Goal: Task Accomplishment & Management: Use online tool/utility

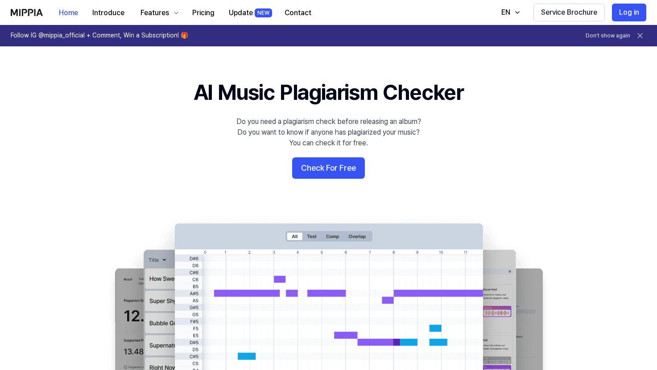
scroll to position [5, 0]
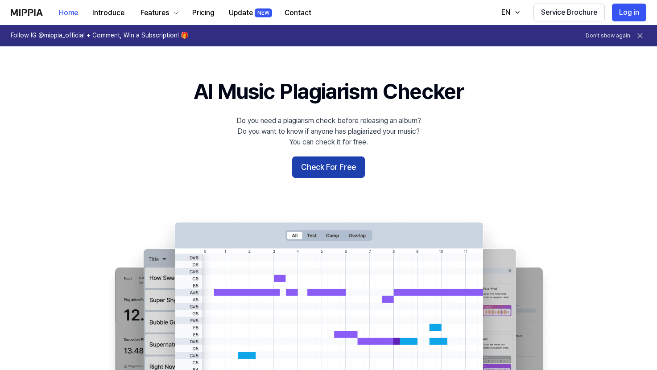
click at [326, 163] on button "Check For Free" at bounding box center [328, 166] width 73 height 21
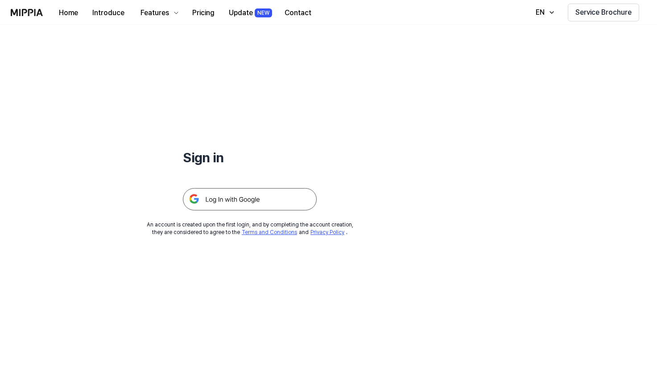
click at [248, 201] on img at bounding box center [250, 199] width 134 height 22
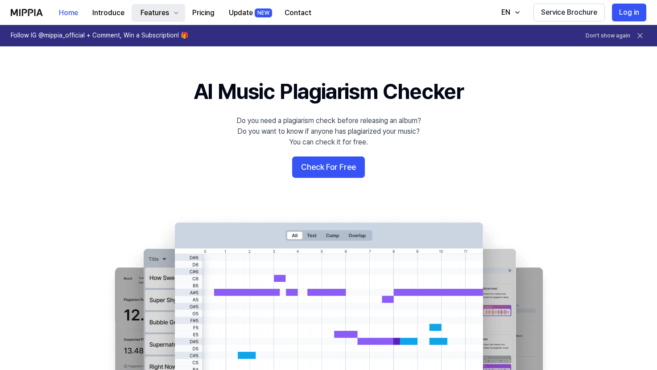
click at [165, 16] on div "Features" at bounding box center [155, 13] width 32 height 11
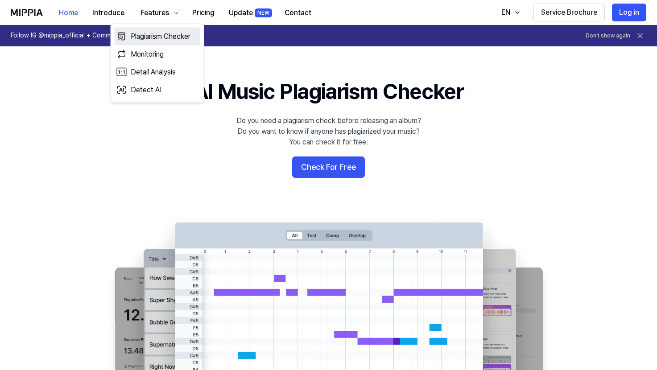
click at [165, 34] on link "Plagiarism Checker" at bounding box center [158, 37] width 86 height 18
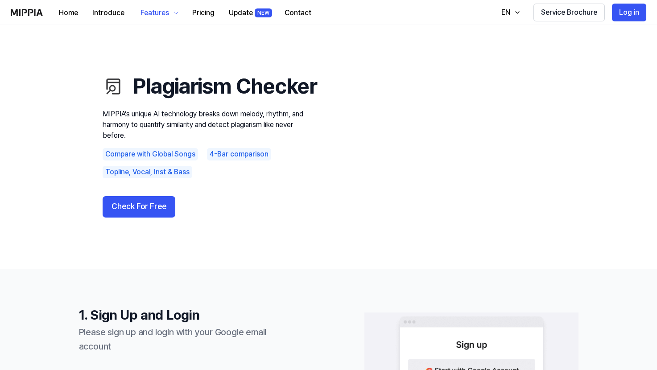
click at [244, 218] on div "Check For Free" at bounding box center [210, 206] width 214 height 21
click at [134, 218] on button "Check For Free" at bounding box center [139, 206] width 73 height 21
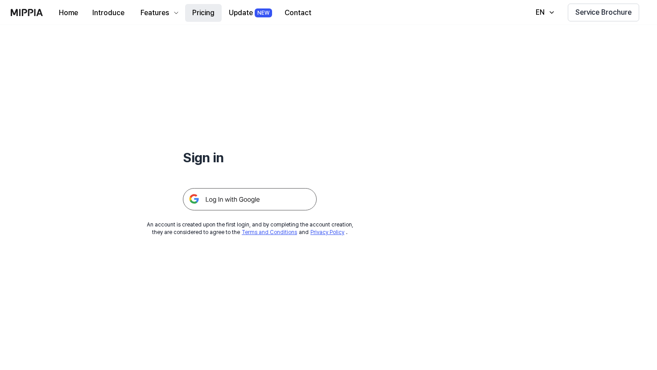
click at [203, 16] on button "Pricing" at bounding box center [203, 13] width 37 height 18
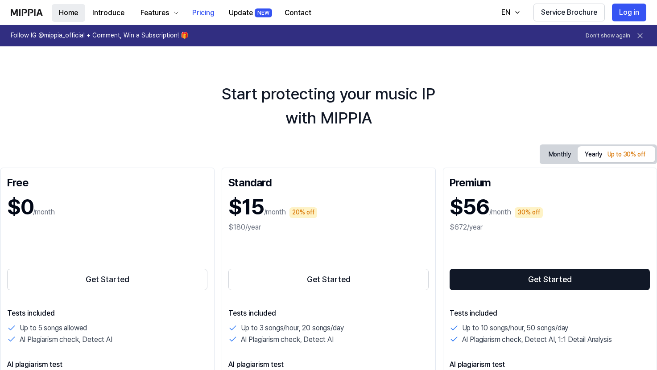
click at [71, 11] on button "Home" at bounding box center [68, 13] width 33 height 18
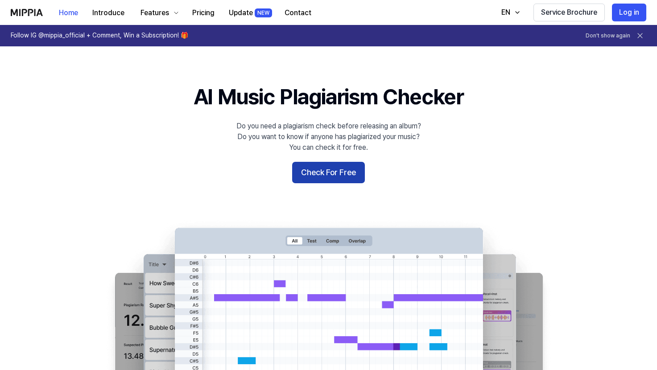
click at [316, 171] on button "Check For Free" at bounding box center [328, 172] width 73 height 21
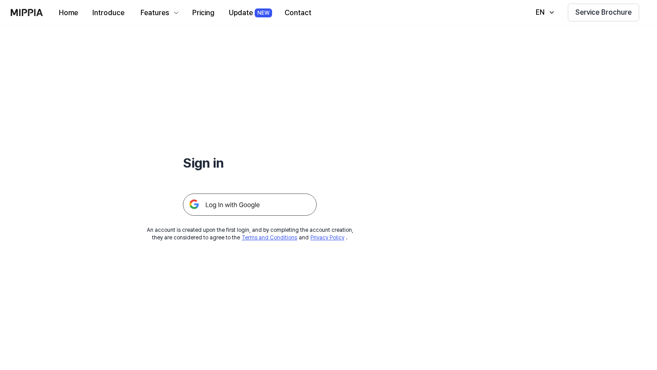
click at [258, 212] on img at bounding box center [250, 204] width 134 height 22
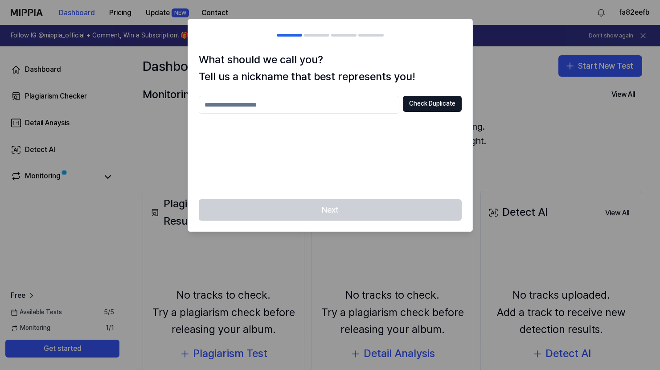
click at [328, 100] on input "text" at bounding box center [299, 105] width 201 height 18
click at [389, 153] on div "* Check Duplicate" at bounding box center [330, 142] width 263 height 93
click at [504, 143] on div at bounding box center [330, 185] width 660 height 370
click at [351, 207] on div "Next" at bounding box center [330, 215] width 284 height 32
click at [427, 104] on button "Check Duplicate" at bounding box center [432, 104] width 59 height 16
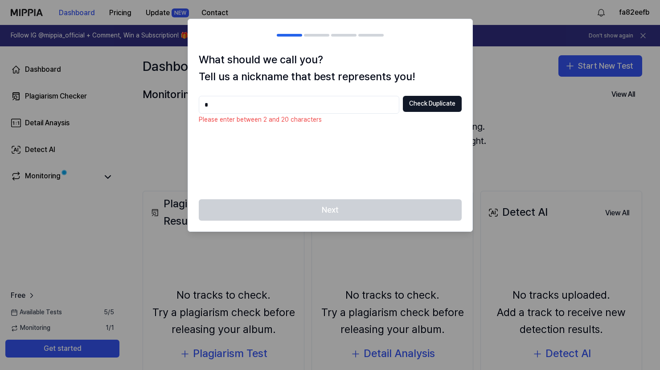
click at [274, 103] on input "*" at bounding box center [299, 105] width 201 height 18
type input "*"
type input "******"
click at [427, 107] on button "Check Duplicate" at bounding box center [432, 104] width 59 height 16
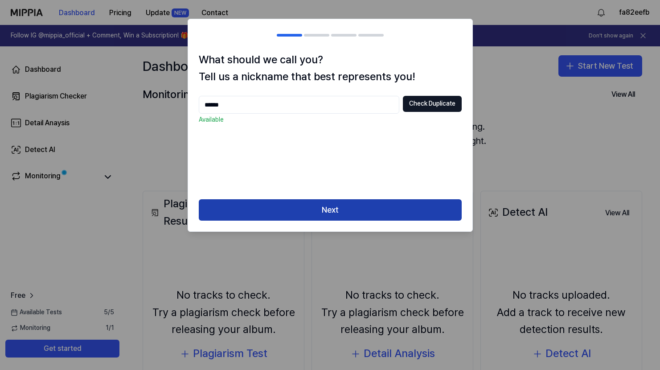
click at [342, 209] on button "Next" at bounding box center [330, 209] width 263 height 21
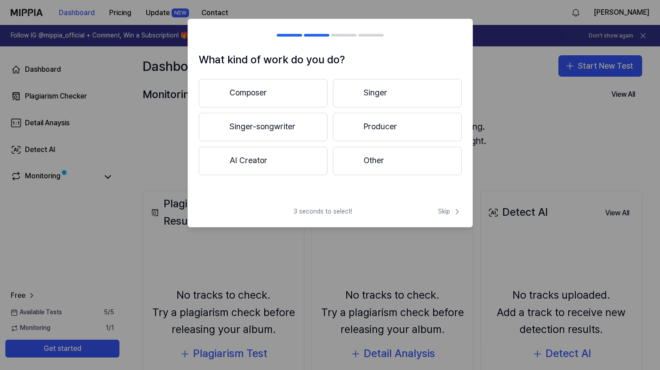
click at [369, 163] on button "Other" at bounding box center [397, 161] width 129 height 29
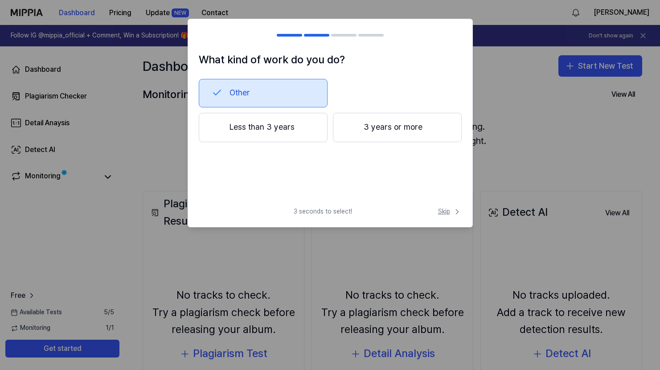
click at [443, 210] on span "Skip" at bounding box center [450, 211] width 24 height 9
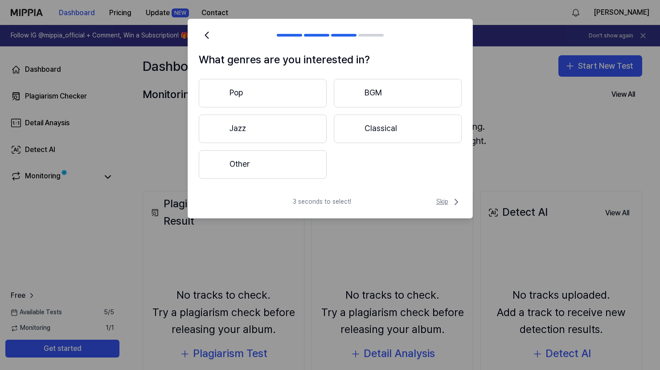
click at [447, 201] on span "Skip" at bounding box center [448, 202] width 25 height 11
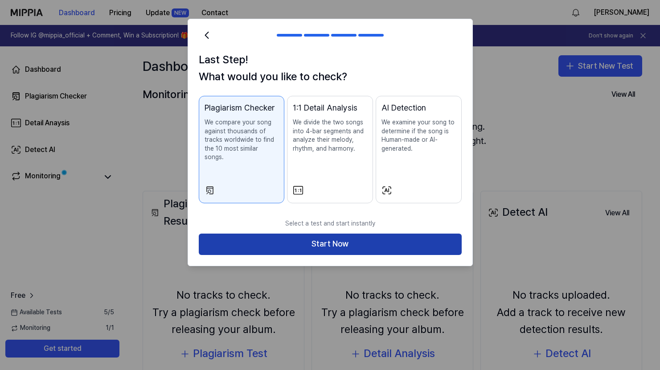
click at [354, 234] on button "Start Now" at bounding box center [330, 244] width 263 height 21
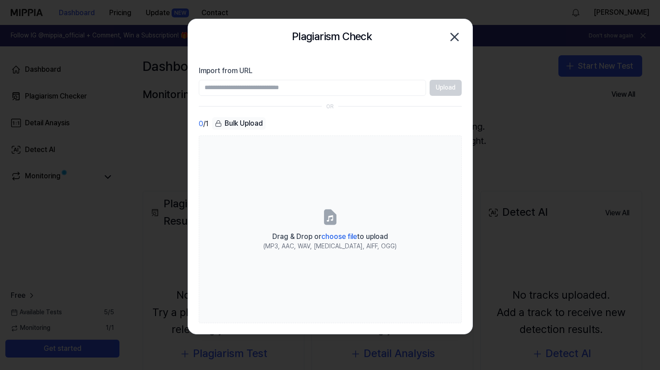
click at [259, 84] on input "Import from URL" at bounding box center [312, 88] width 227 height 16
click at [287, 88] on input "Import from URL" at bounding box center [312, 88] width 227 height 16
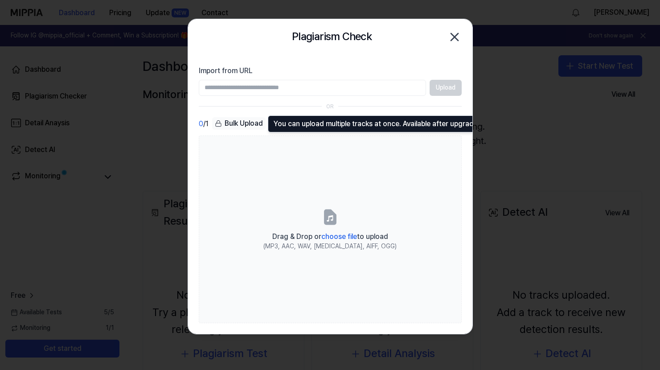
click at [242, 123] on div "Bulk Upload" at bounding box center [238, 123] width 53 height 12
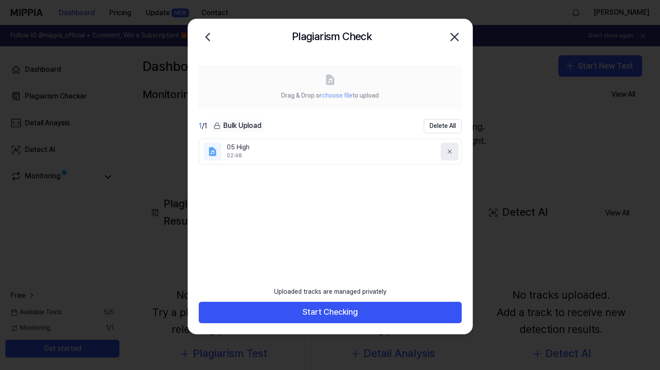
click at [449, 150] on icon at bounding box center [449, 151] width 7 height 7
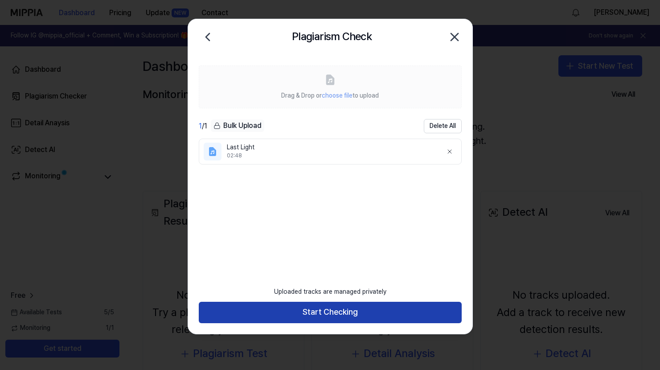
click at [332, 313] on button "Start Checking" at bounding box center [330, 312] width 263 height 21
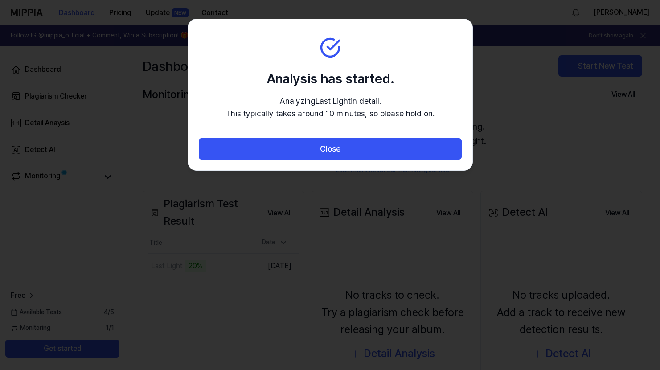
click at [393, 68] on section "Analysis has started. Analyzing Last Light in detail. This typically takes arou…" at bounding box center [330, 78] width 284 height 119
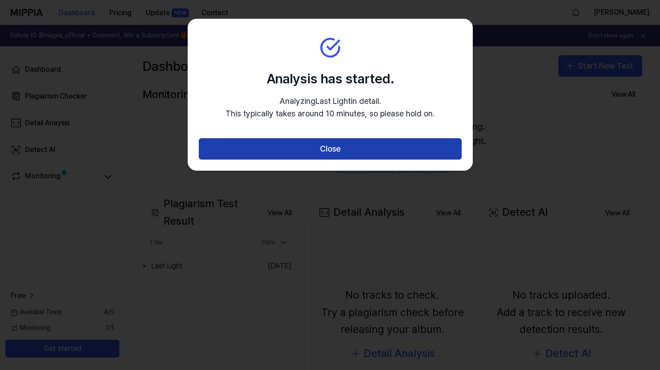
click at [332, 149] on button "Close" at bounding box center [330, 148] width 263 height 21
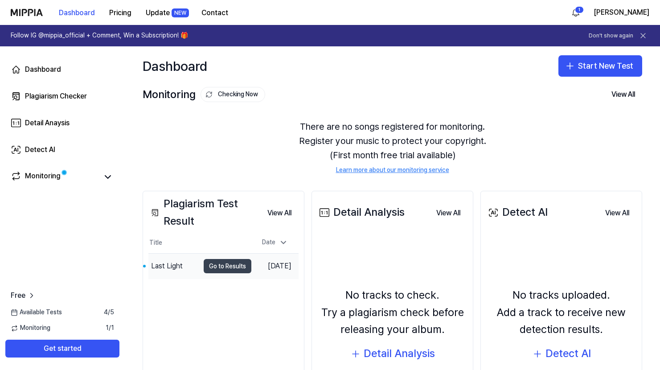
click at [216, 267] on button "Go to Results" at bounding box center [228, 266] width 48 height 14
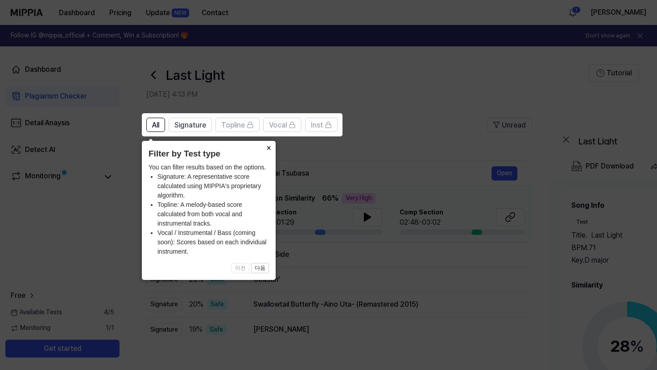
click at [269, 148] on button "×" at bounding box center [268, 147] width 14 height 12
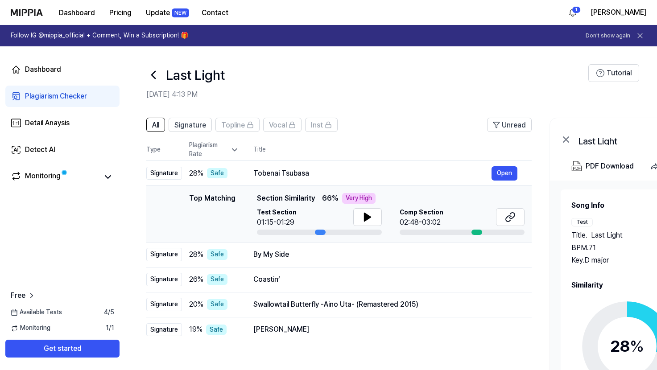
click at [475, 232] on div at bounding box center [476, 232] width 11 height 5
click at [372, 217] on button at bounding box center [367, 217] width 29 height 18
click at [368, 218] on icon at bounding box center [369, 216] width 2 height 7
click at [326, 257] on div "By My Side" at bounding box center [372, 254] width 238 height 11
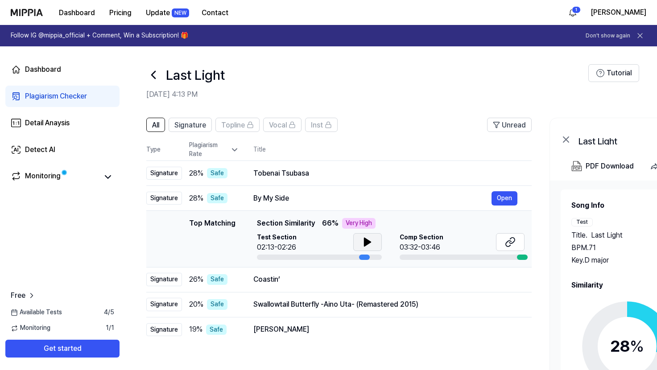
click at [364, 244] on icon at bounding box center [367, 242] width 6 height 8
click at [367, 242] on icon at bounding box center [367, 242] width 11 height 11
click at [314, 284] on div "Coastin’" at bounding box center [372, 279] width 238 height 11
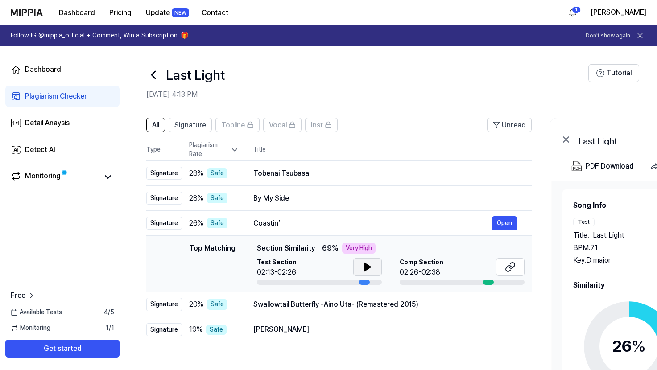
click at [368, 269] on icon at bounding box center [367, 267] width 11 height 11
click at [368, 269] on icon at bounding box center [369, 266] width 2 height 7
click at [361, 220] on div "Coastin’" at bounding box center [372, 223] width 238 height 11
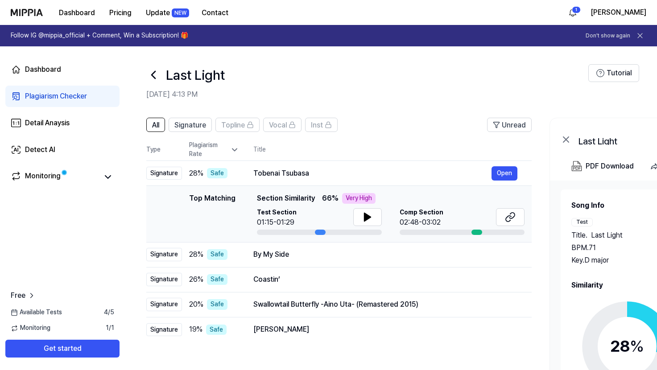
click at [433, 218] on div "02:48-03:02" at bounding box center [421, 222] width 44 height 11
click at [405, 219] on div "02:48-03:02" at bounding box center [421, 222] width 44 height 11
click at [412, 213] on span "Comp Section" at bounding box center [421, 212] width 44 height 9
click at [365, 216] on icon at bounding box center [367, 217] width 6 height 8
click at [509, 216] on icon at bounding box center [510, 217] width 11 height 11
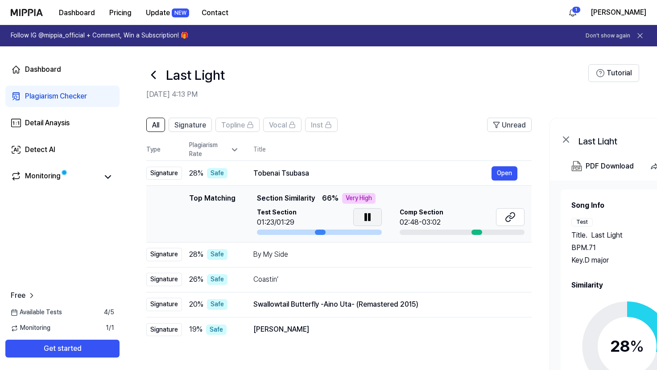
click at [368, 219] on icon at bounding box center [369, 216] width 2 height 7
click at [386, 154] on th "Title" at bounding box center [392, 149] width 278 height 21
click at [281, 175] on div "Tobenai Tsubasa" at bounding box center [372, 173] width 238 height 11
click at [291, 172] on div "Tobenai Tsubasa" at bounding box center [372, 173] width 238 height 11
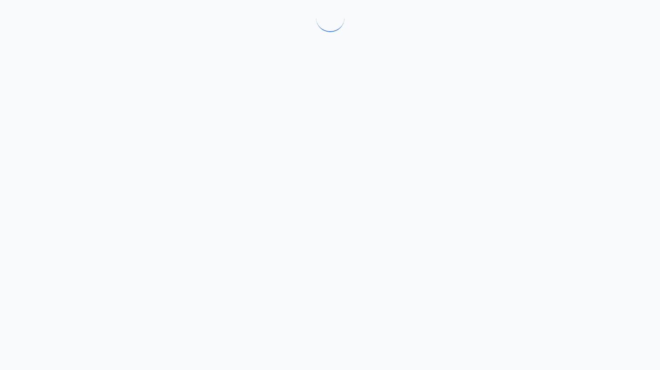
click at [357, 140] on div at bounding box center [330, 185] width 660 height 370
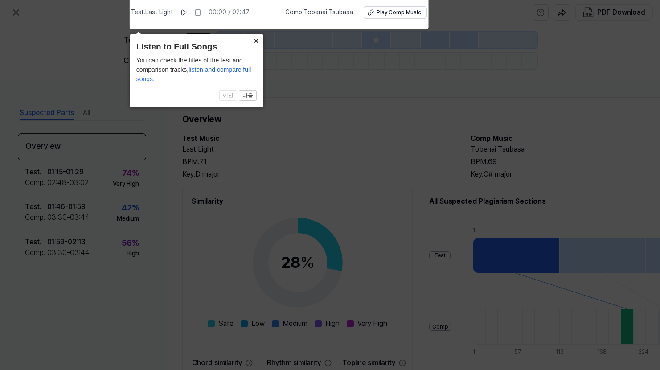
click at [256, 38] on button "×" at bounding box center [256, 40] width 14 height 12
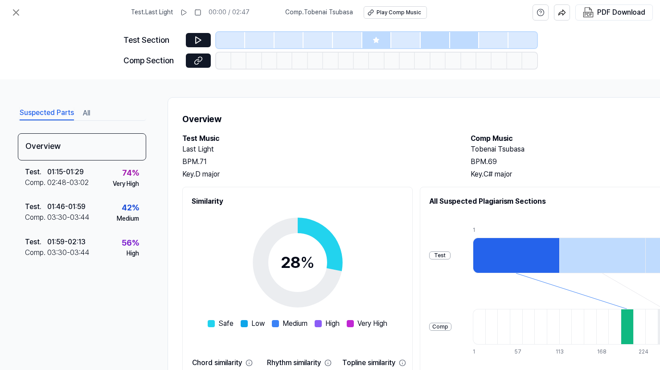
click at [298, 148] on h2 "Last Light" at bounding box center [317, 149] width 271 height 11
click at [17, 12] on icon at bounding box center [16, 12] width 11 height 11
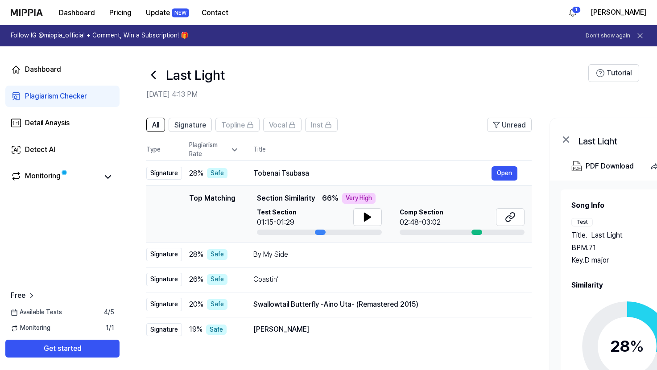
click at [387, 119] on header "All Signature Topline Vocal Inst Unread" at bounding box center [338, 128] width 385 height 21
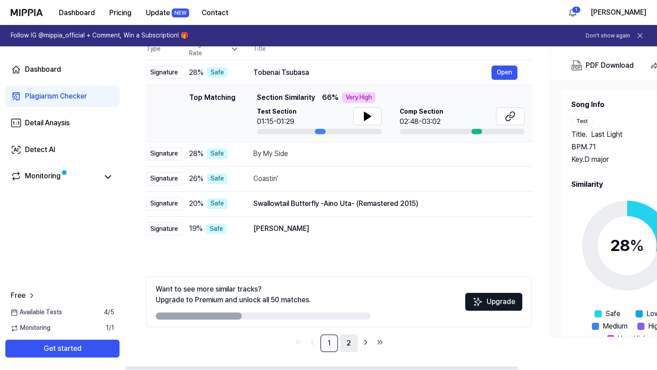
click at [347, 341] on link "2" at bounding box center [349, 343] width 18 height 18
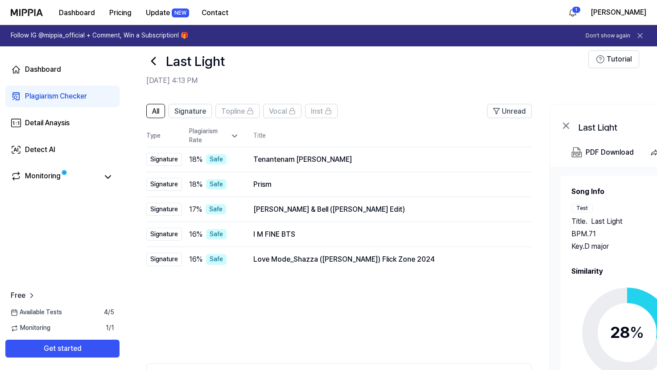
scroll to position [101, 0]
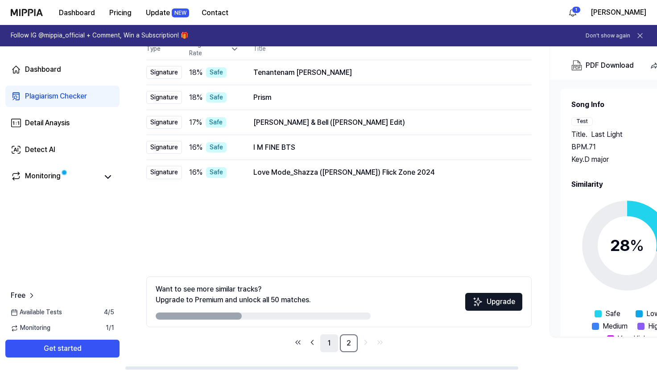
click at [328, 342] on link "1" at bounding box center [329, 343] width 18 height 18
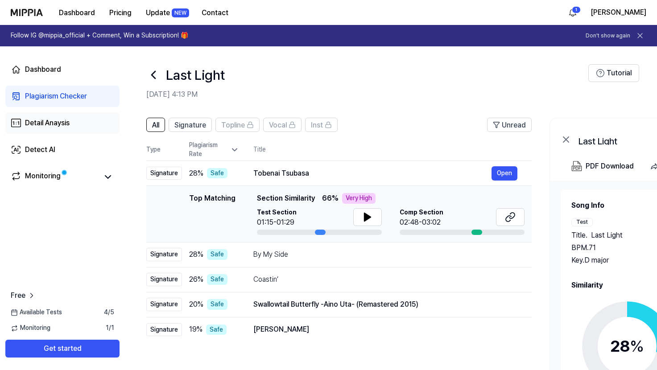
click at [39, 120] on div "Detail Anaysis" at bounding box center [47, 123] width 45 height 11
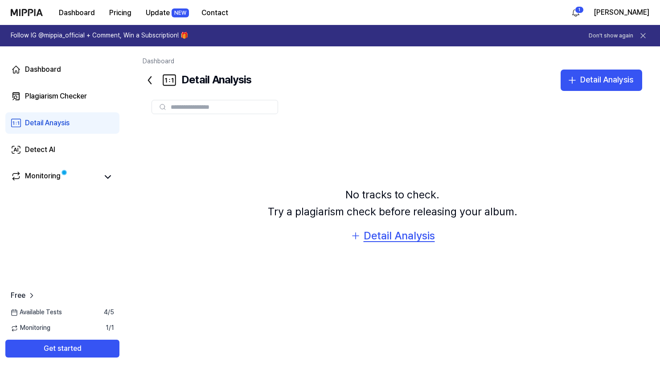
click at [409, 238] on div "Detail Analysis" at bounding box center [399, 235] width 71 height 17
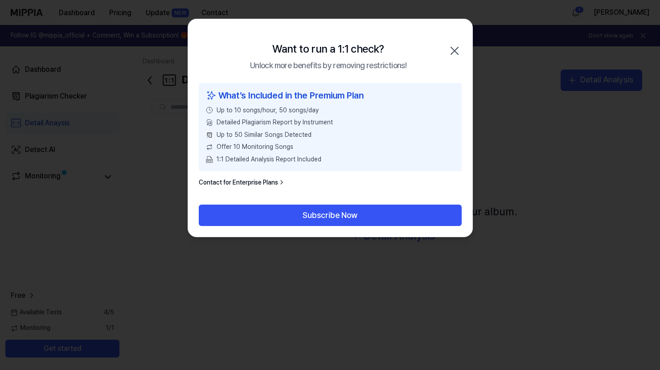
click at [455, 49] on icon "button" at bounding box center [454, 50] width 7 height 7
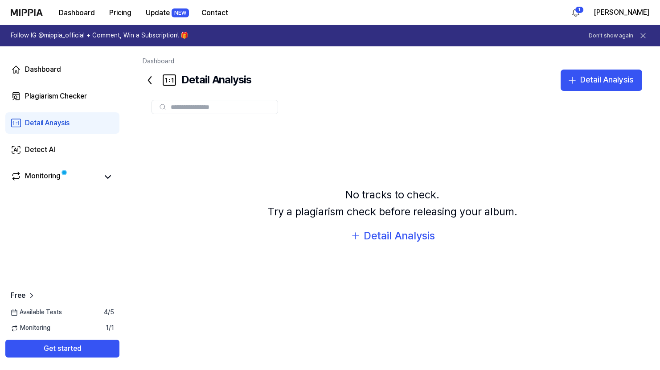
click at [204, 256] on div "No tracks to check. Try a plagiarism check before releasing your album. Detail …" at bounding box center [393, 215] width 500 height 185
